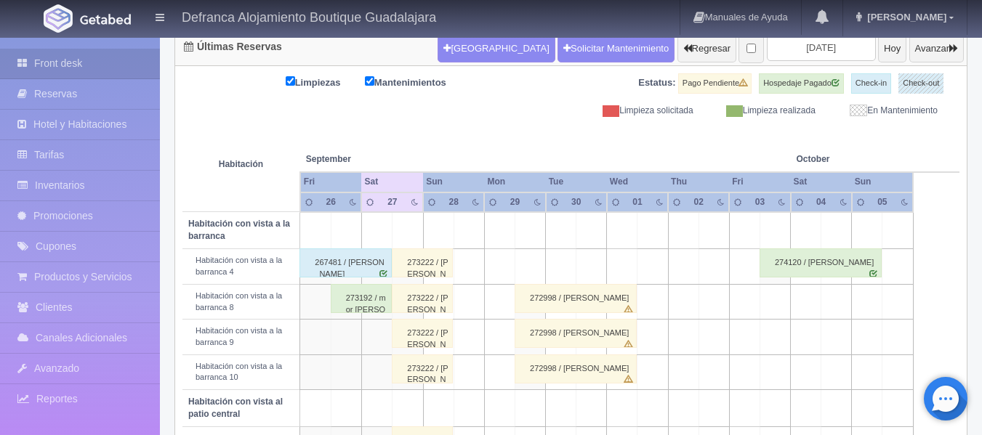
scroll to position [228, 0]
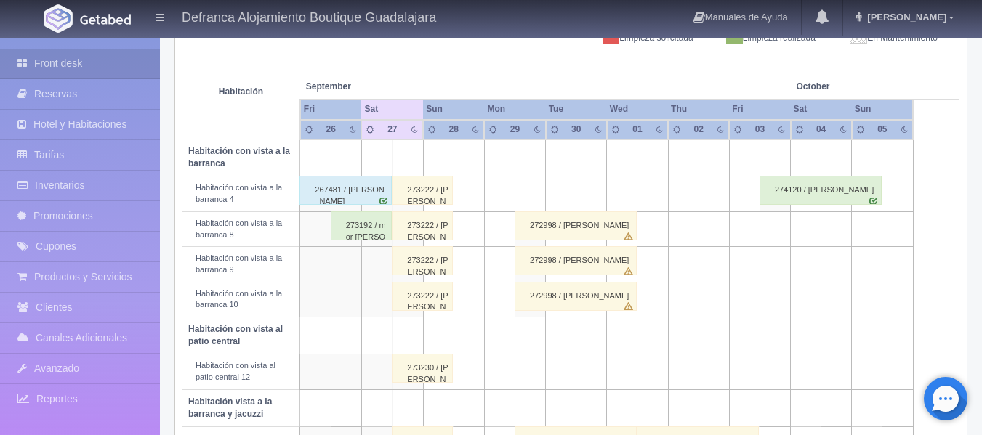
click at [335, 195] on div "267481 / Gerardo Hernandez" at bounding box center [345, 190] width 92 height 29
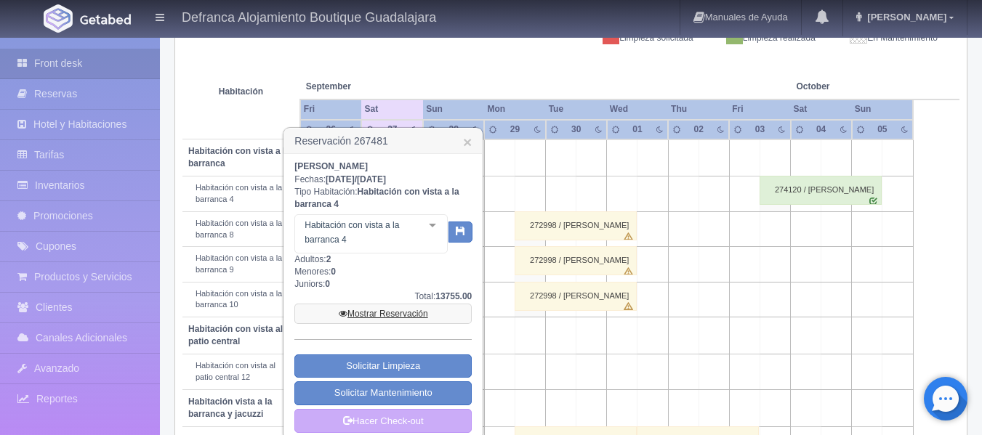
click at [387, 317] on link "Mostrar Reservación" at bounding box center [382, 314] width 177 height 20
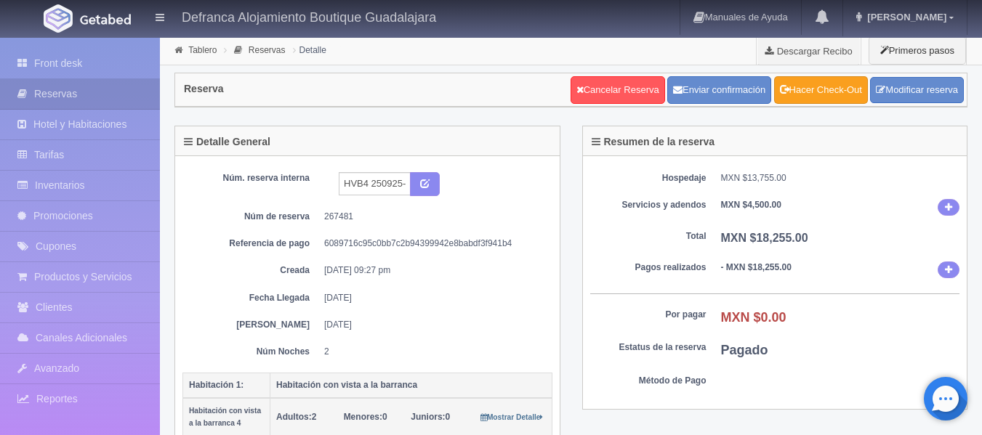
click at [842, 97] on link "Hacer Check-Out" at bounding box center [821, 90] width 94 height 28
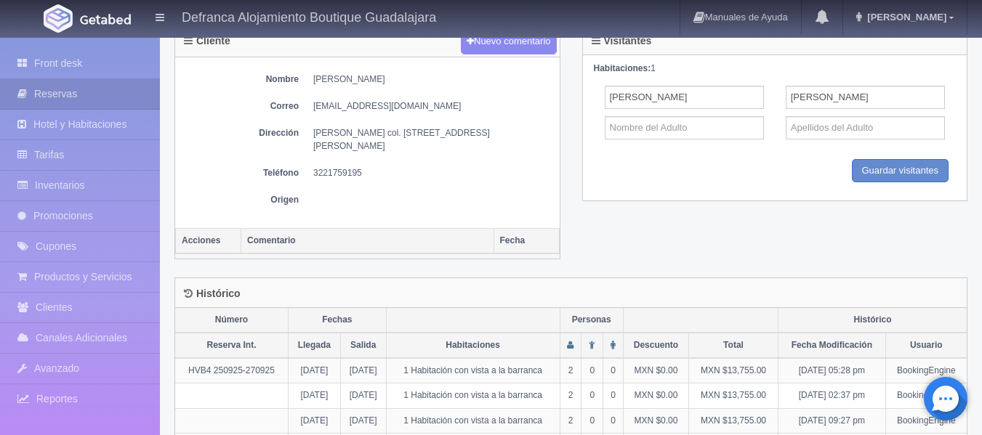
scroll to position [709, 0]
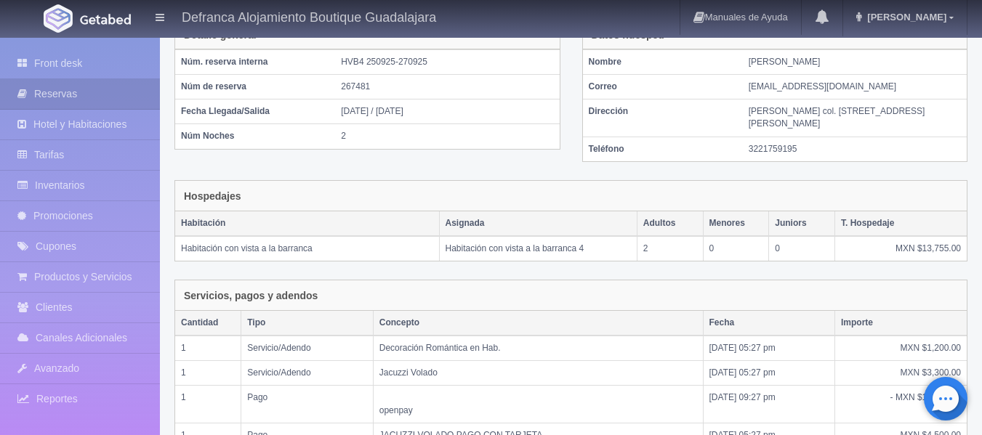
scroll to position [364, 0]
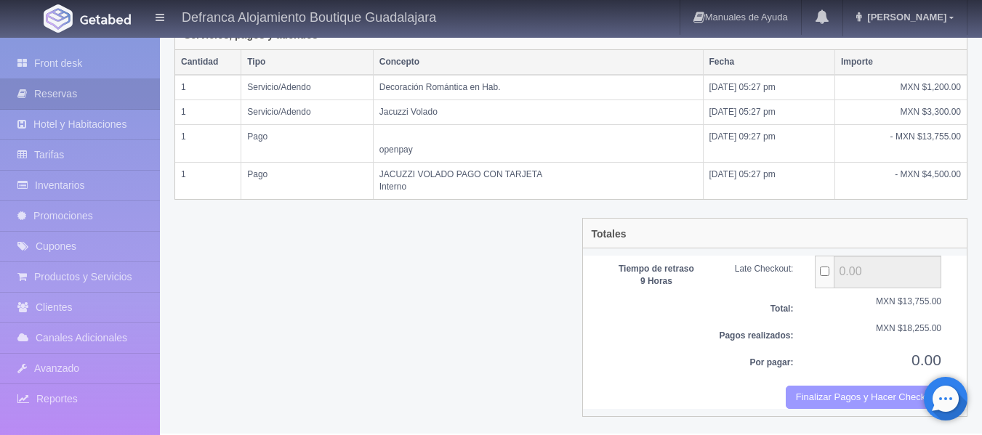
click at [816, 403] on button "Finalizar Pagos y Hacer Checkout" at bounding box center [864, 398] width 156 height 24
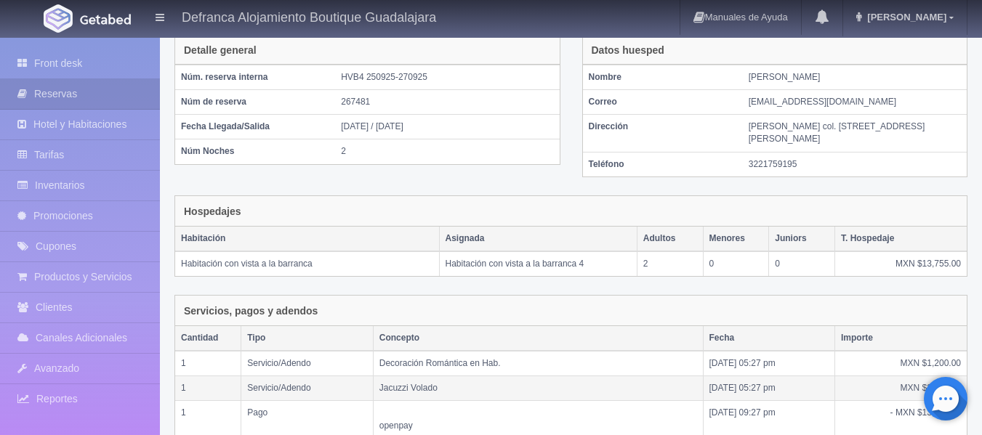
scroll to position [0, 0]
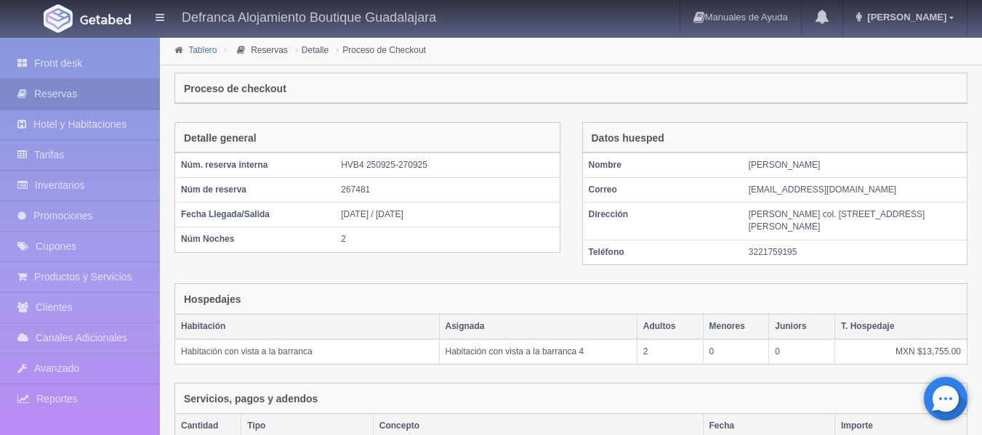
click at [195, 47] on link "Tablero" at bounding box center [202, 50] width 28 height 10
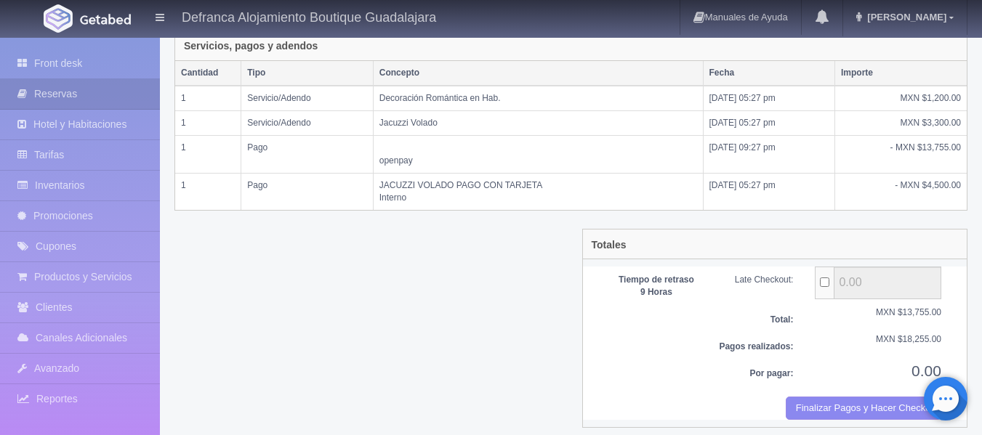
scroll to position [364, 0]
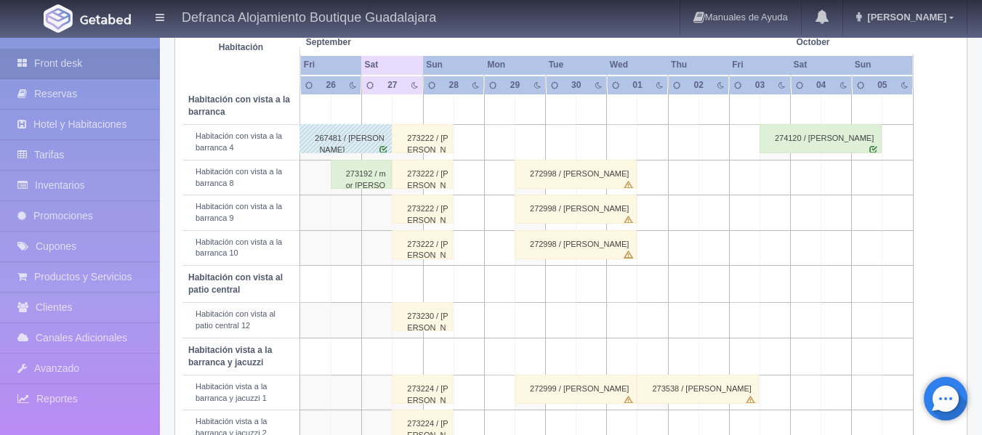
scroll to position [291, 0]
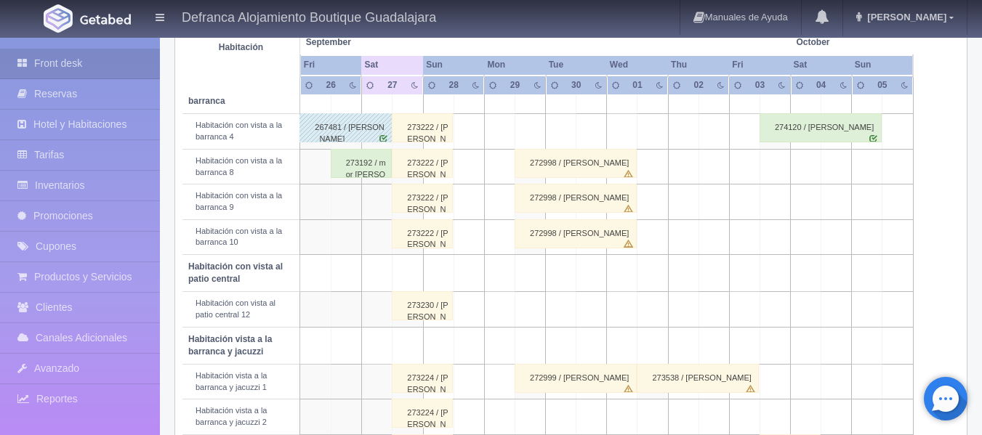
click at [350, 166] on div "273192 / mor koral" at bounding box center [361, 163] width 61 height 29
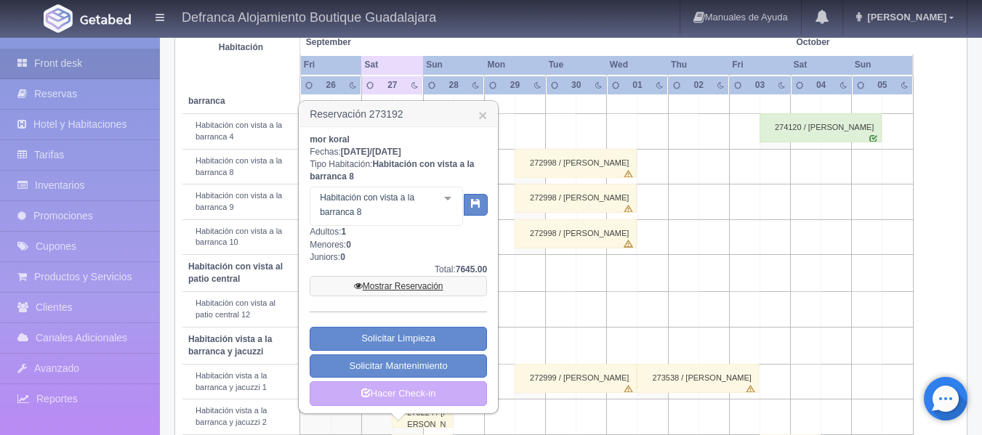
click at [408, 284] on link "Mostrar Reservación" at bounding box center [398, 286] width 177 height 20
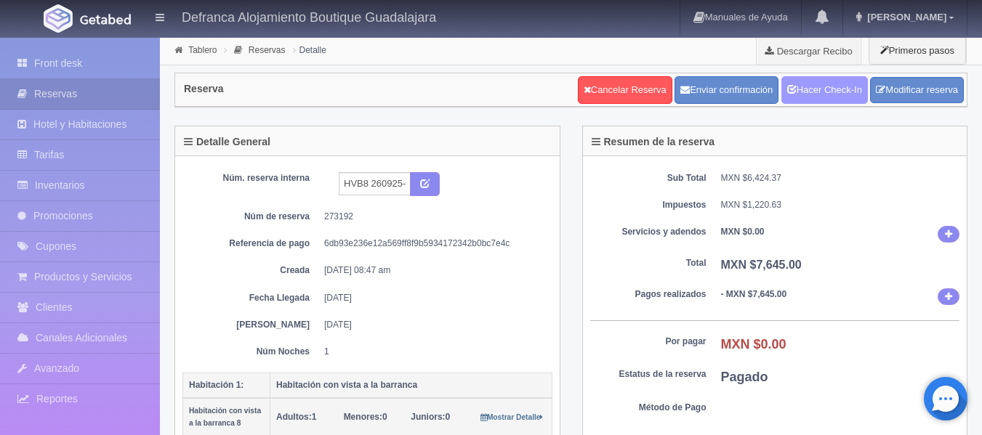
click at [835, 93] on link "Hacer Check-In" at bounding box center [824, 90] width 86 height 28
click at [835, 93] on link "Hacer Check-Out" at bounding box center [821, 90] width 94 height 28
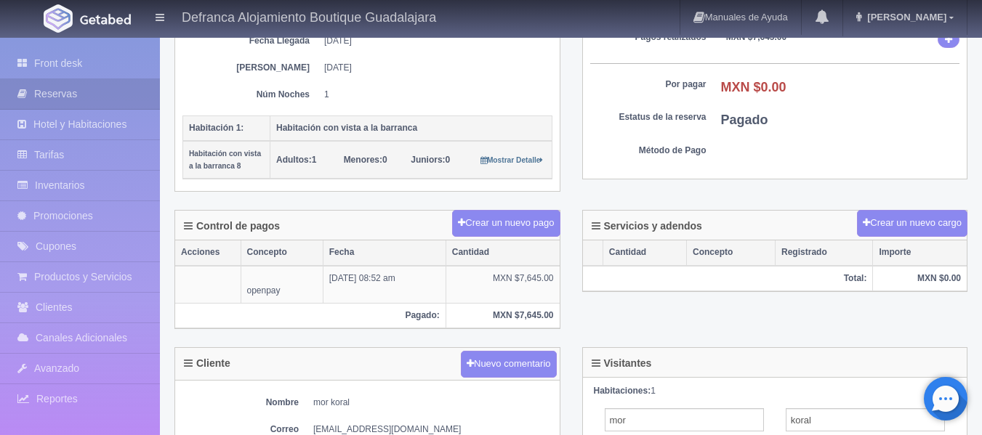
scroll to position [218, 0]
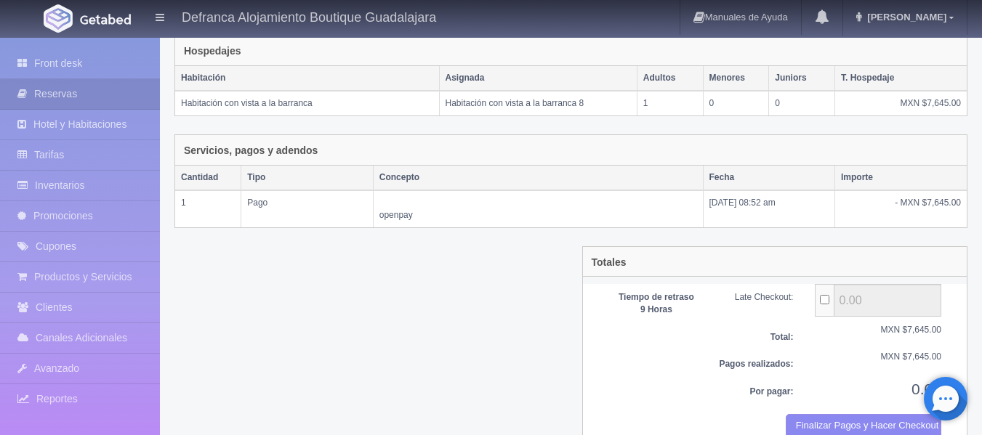
scroll to position [265, 0]
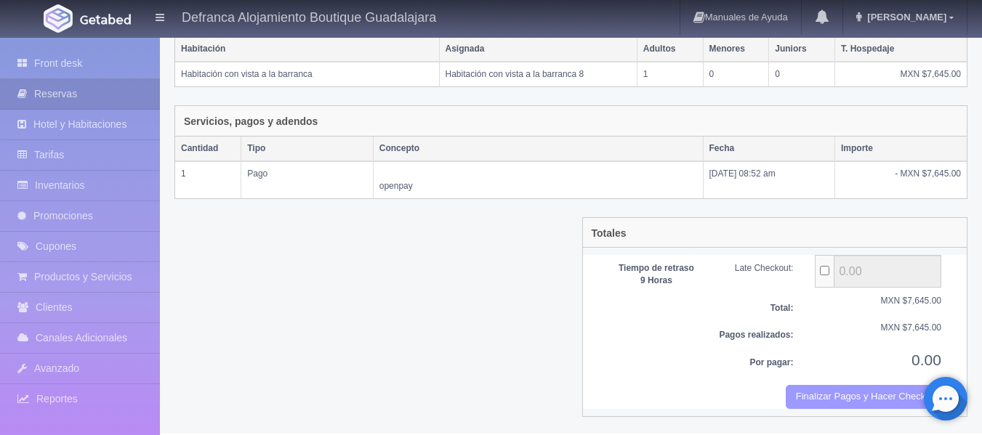
click at [824, 395] on button "Finalizar Pagos y Hacer Checkout" at bounding box center [864, 397] width 156 height 24
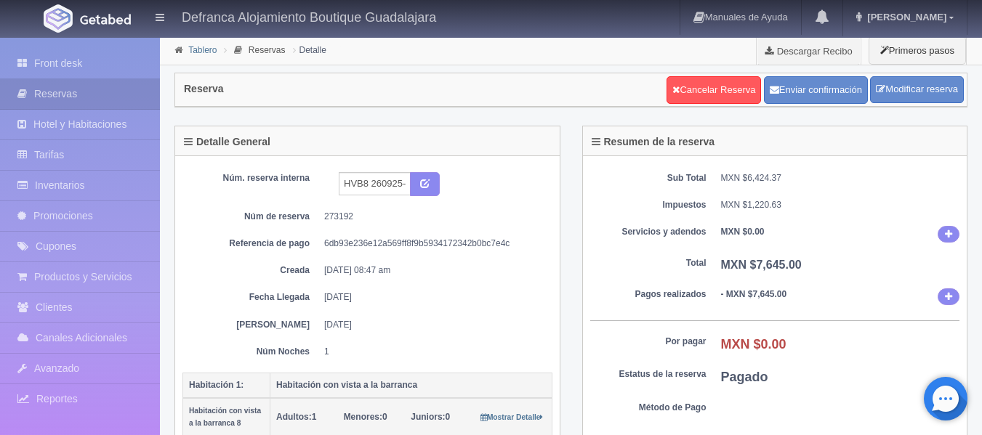
click at [201, 50] on link "Tablero" at bounding box center [202, 50] width 28 height 10
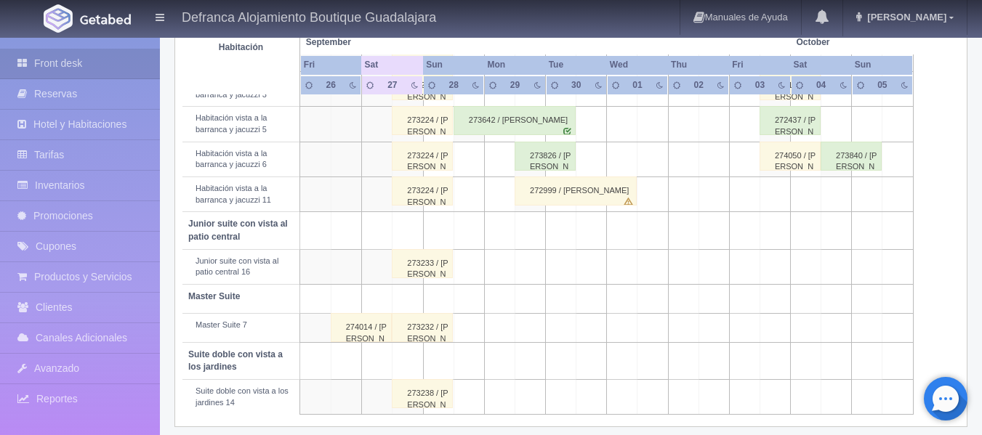
scroll to position [664, 0]
